Goal: Information Seeking & Learning: Learn about a topic

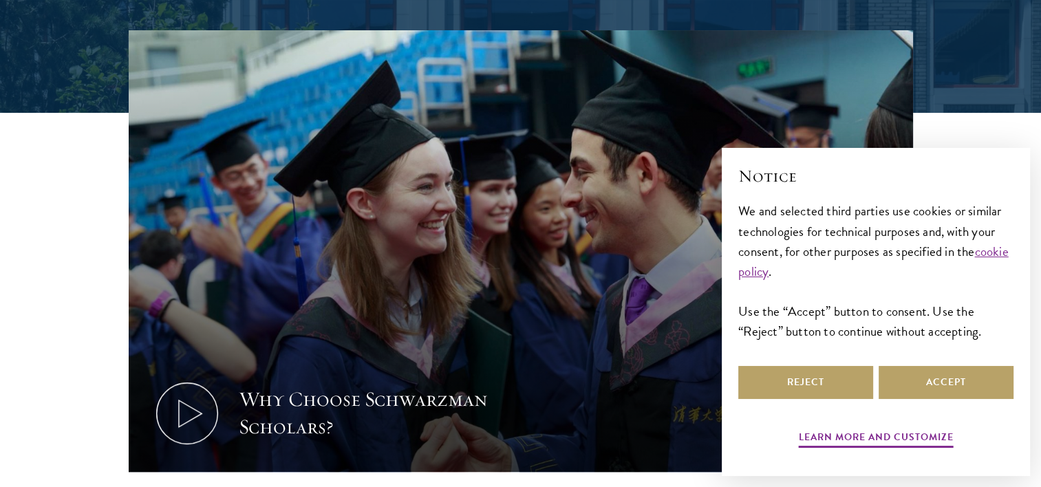
scroll to position [410, 0]
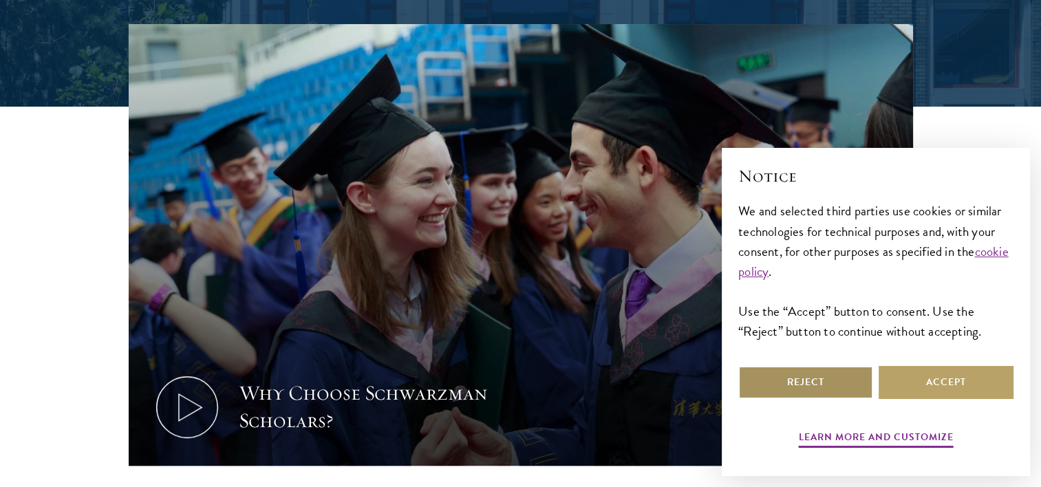
click at [774, 382] on button "Reject" at bounding box center [805, 382] width 135 height 33
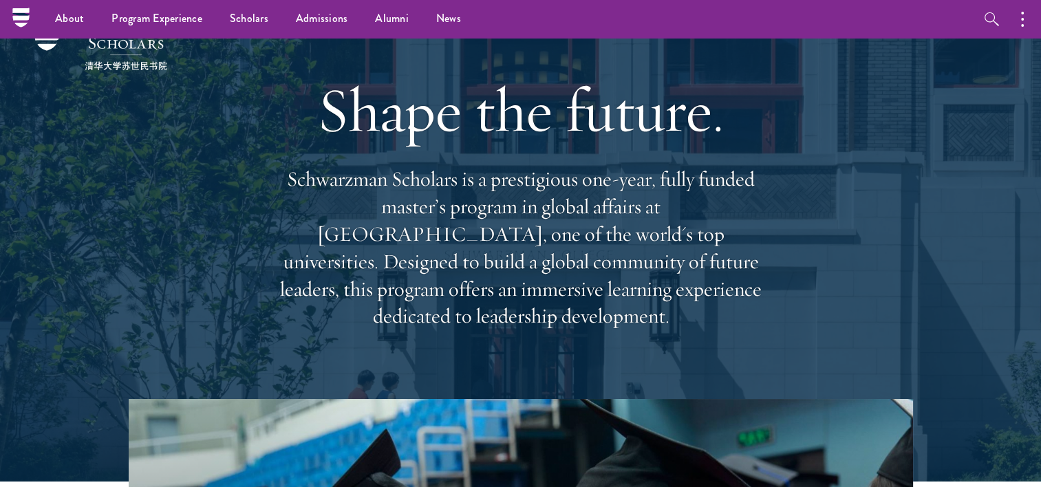
scroll to position [0, 0]
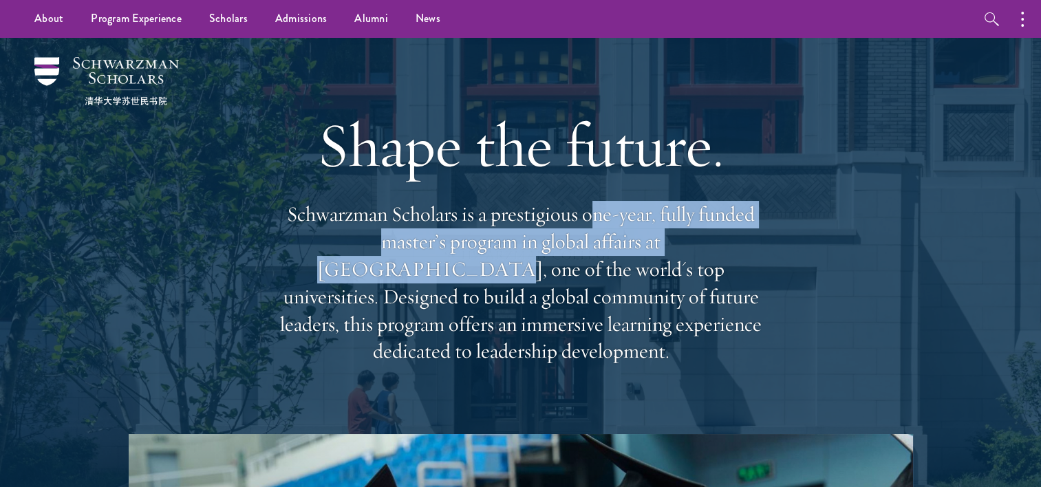
drag, startPoint x: 592, startPoint y: 213, endPoint x: 705, endPoint y: 250, distance: 119.2
click at [705, 250] on p "Schwarzman Scholars is a prestigious one-year, fully funded master’s program in…" at bounding box center [520, 283] width 495 height 164
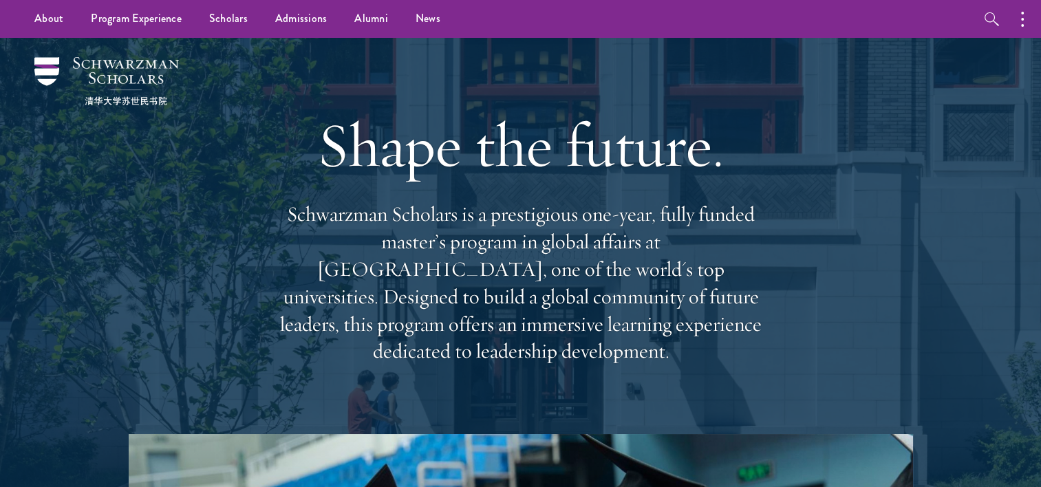
drag, startPoint x: 705, startPoint y: 250, endPoint x: 639, endPoint y: 283, distance: 74.8
click at [639, 283] on p "Schwarzman Scholars is a prestigious one-year, fully funded master’s program in…" at bounding box center [520, 283] width 495 height 164
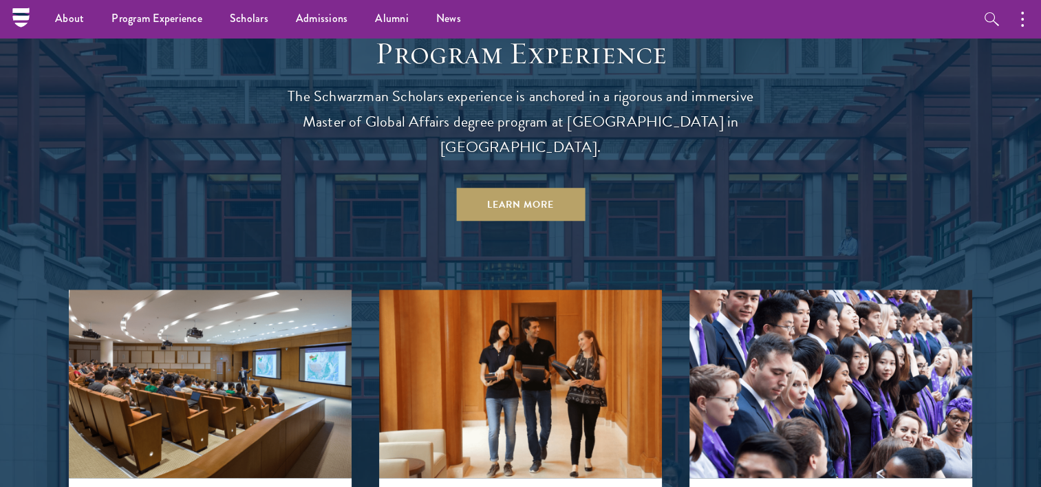
scroll to position [1199, 0]
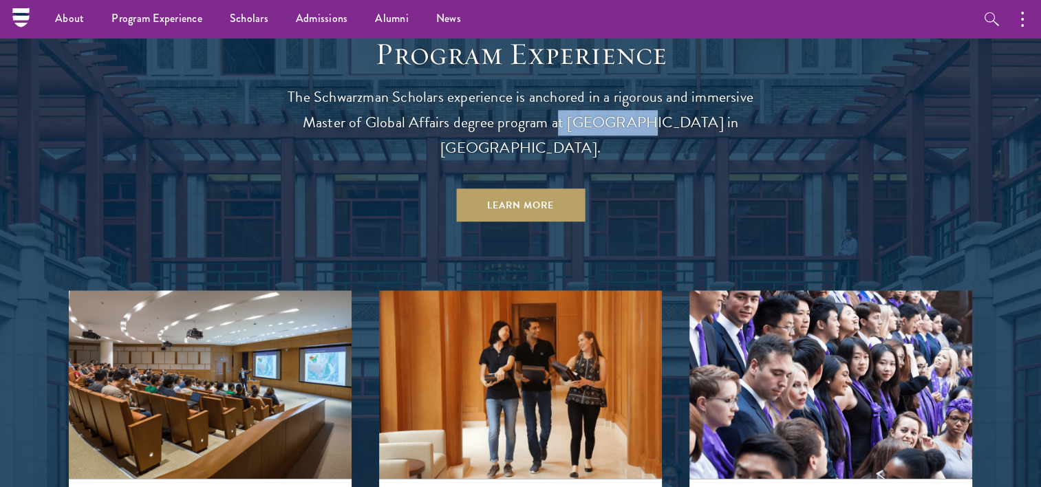
drag, startPoint x: 556, startPoint y: 91, endPoint x: 615, endPoint y: 92, distance: 59.2
click at [615, 92] on p "The Schwarzman Scholars experience is anchored in a rigorous and immersive Mast…" at bounding box center [520, 123] width 495 height 76
drag, startPoint x: 615, startPoint y: 92, endPoint x: 609, endPoint y: 98, distance: 8.8
click at [609, 98] on p "The Schwarzman Scholars experience is anchored in a rigorous and immersive Mast…" at bounding box center [520, 123] width 495 height 76
click at [601, 95] on p "The Schwarzman Scholars experience is anchored in a rigorous and immersive Mast…" at bounding box center [520, 123] width 495 height 76
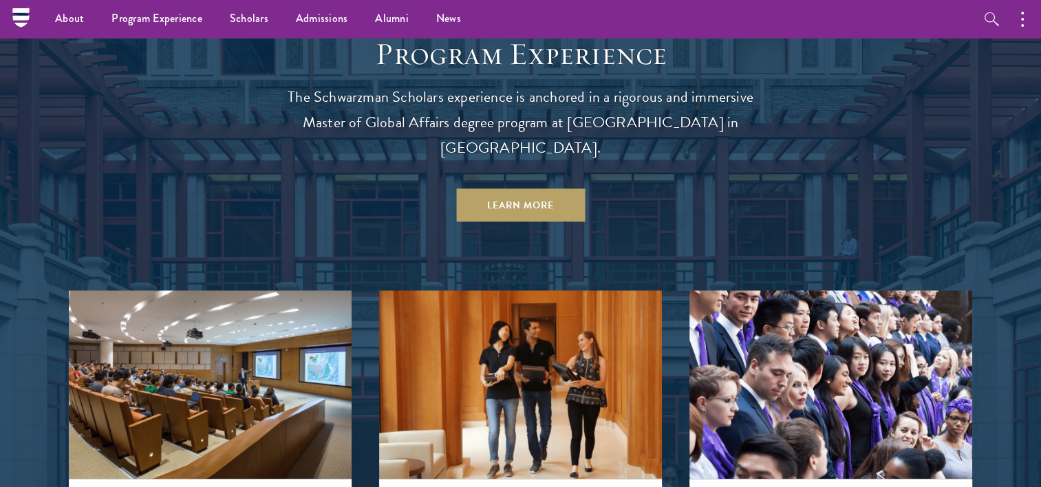
click at [599, 94] on p "The Schwarzman Scholars experience is anchored in a rigorous and immersive Mast…" at bounding box center [520, 123] width 495 height 76
click at [700, 95] on p "The Schwarzman Scholars experience is anchored in a rigorous and immersive Mast…" at bounding box center [520, 123] width 495 height 76
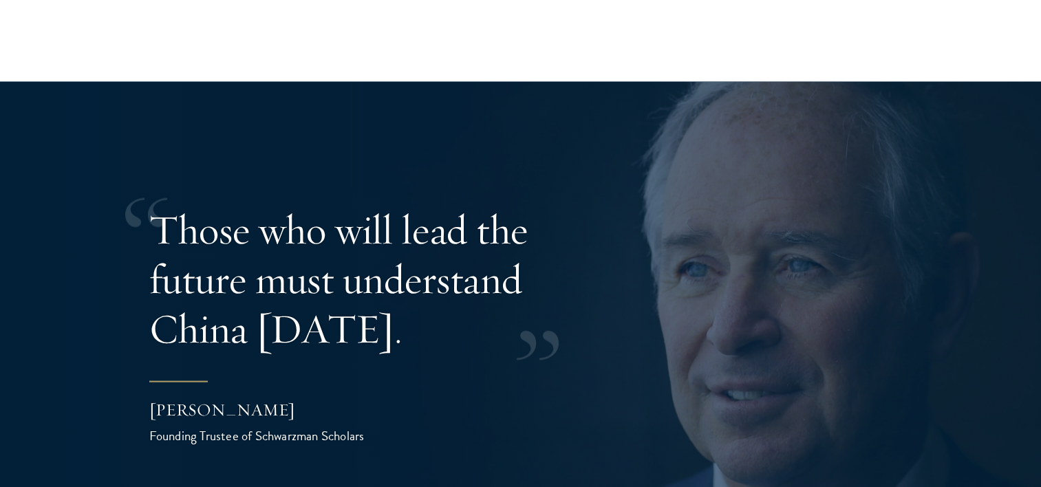
scroll to position [2611, 0]
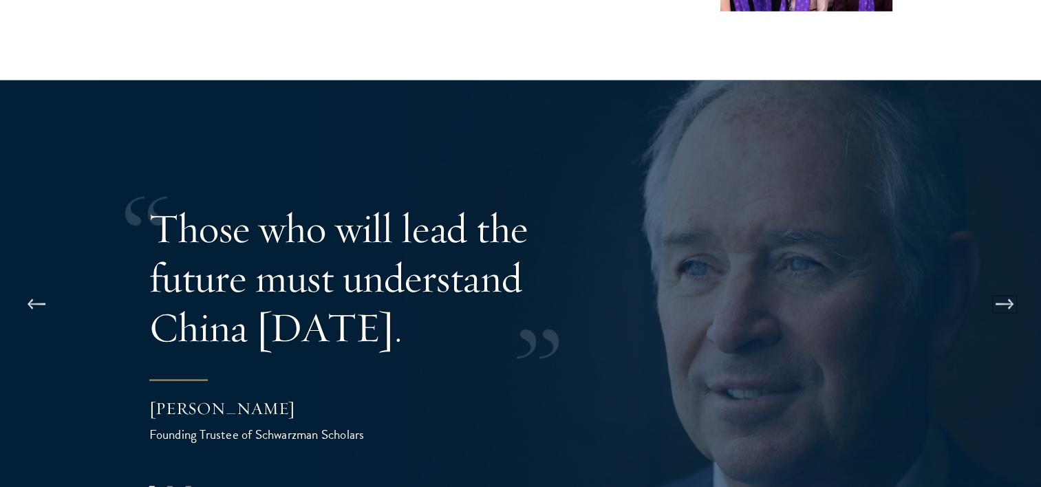
click at [1010, 286] on button at bounding box center [1004, 305] width 45 height 39
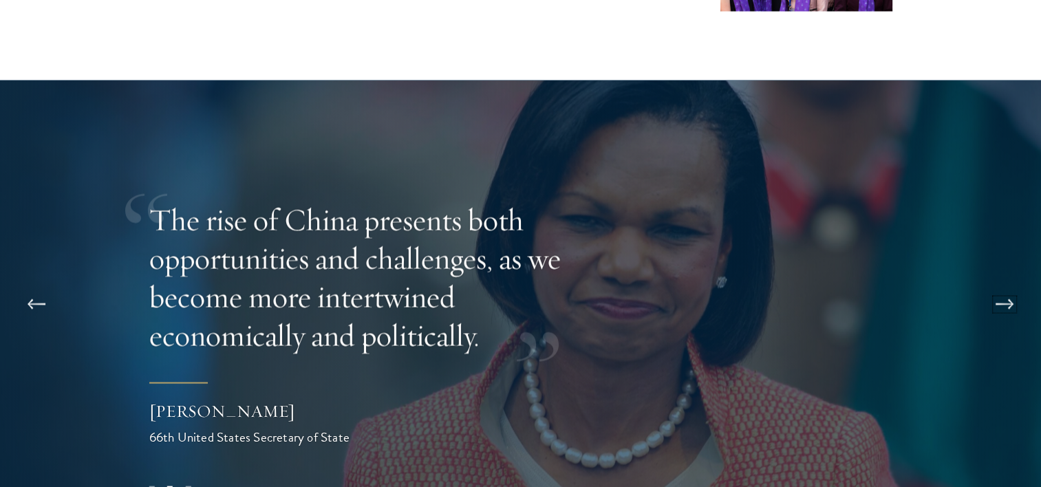
click at [1010, 286] on button at bounding box center [1004, 305] width 45 height 39
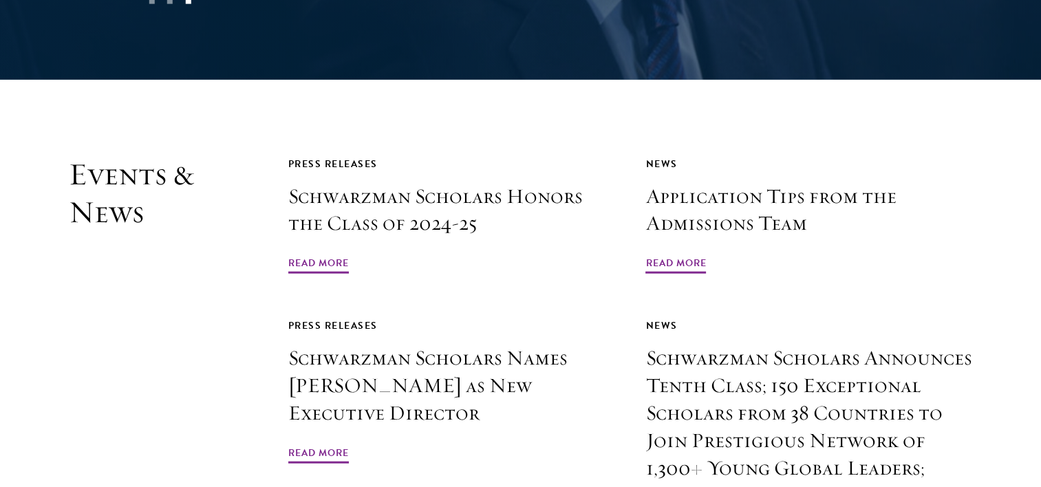
scroll to position [3099, 0]
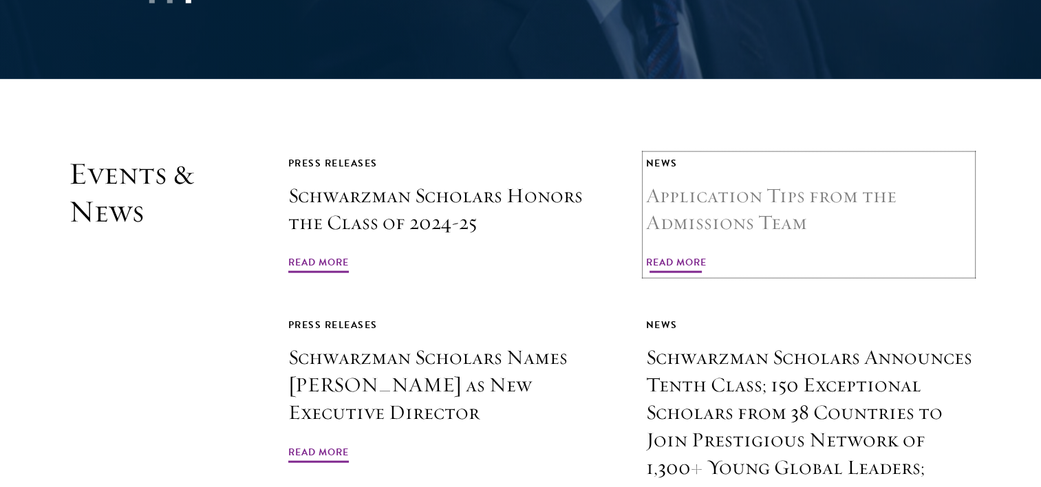
click at [684, 254] on span "Read More" at bounding box center [675, 264] width 61 height 21
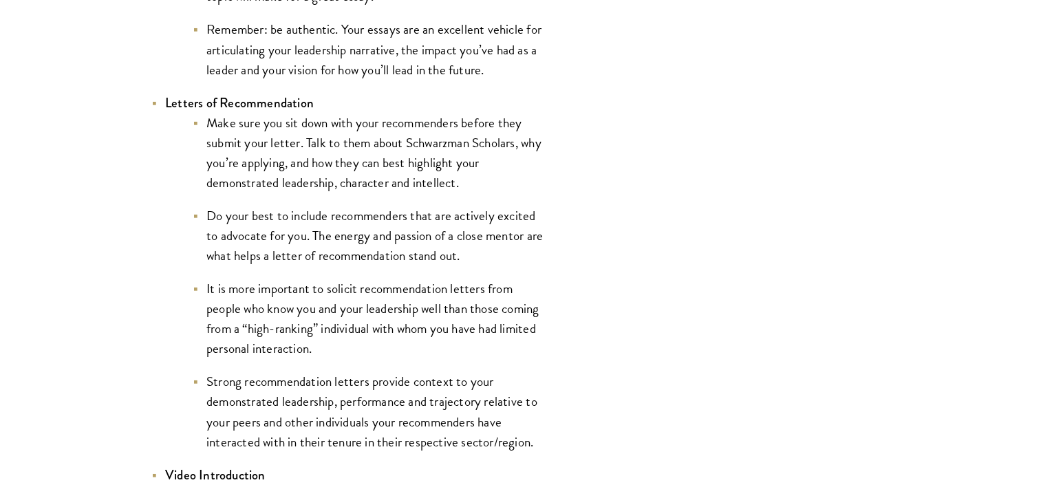
scroll to position [1846, 0]
